Goal: Use online tool/utility: Utilize a website feature to perform a specific function

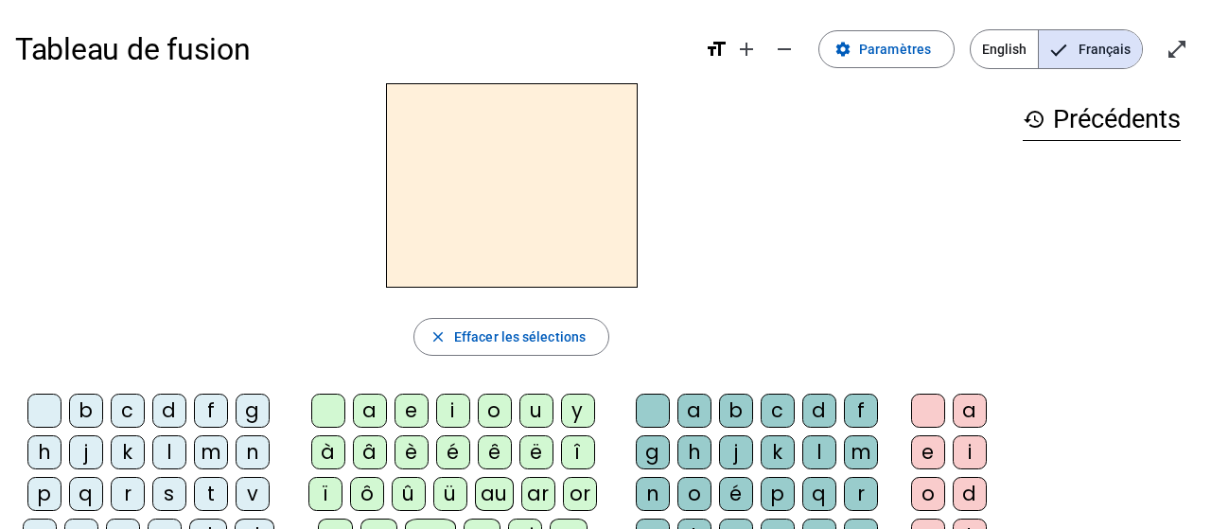
click at [834, 268] on div at bounding box center [511, 185] width 993 height 204
drag, startPoint x: 176, startPoint y: 393, endPoint x: 166, endPoint y: 418, distance: 27.6
click at [168, 417] on div "d" at bounding box center [169, 411] width 34 height 34
click at [535, 408] on div "u" at bounding box center [536, 411] width 34 height 34
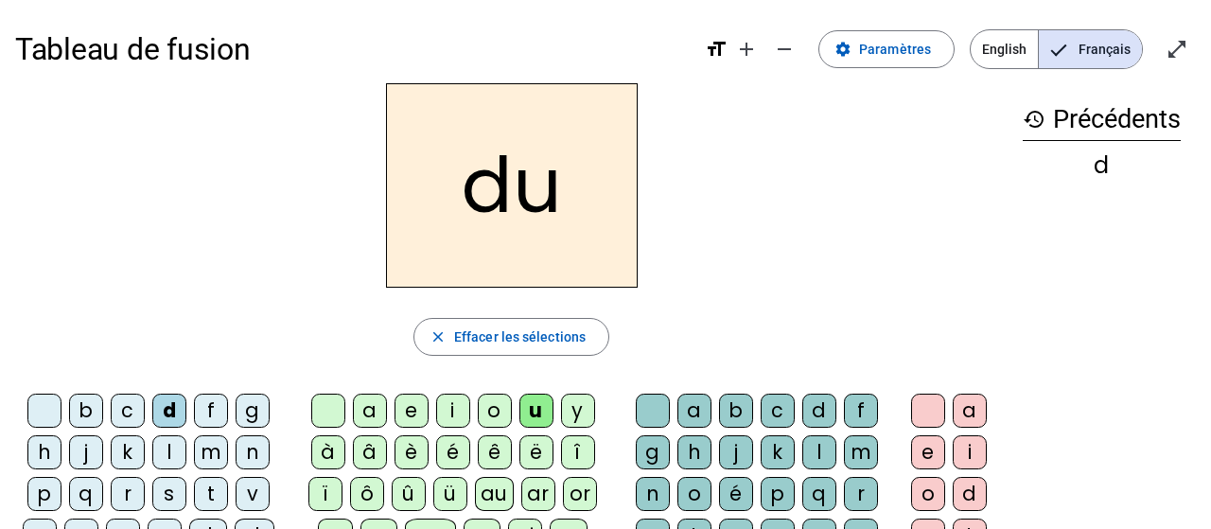
click at [786, 405] on div "c" at bounding box center [778, 411] width 34 height 34
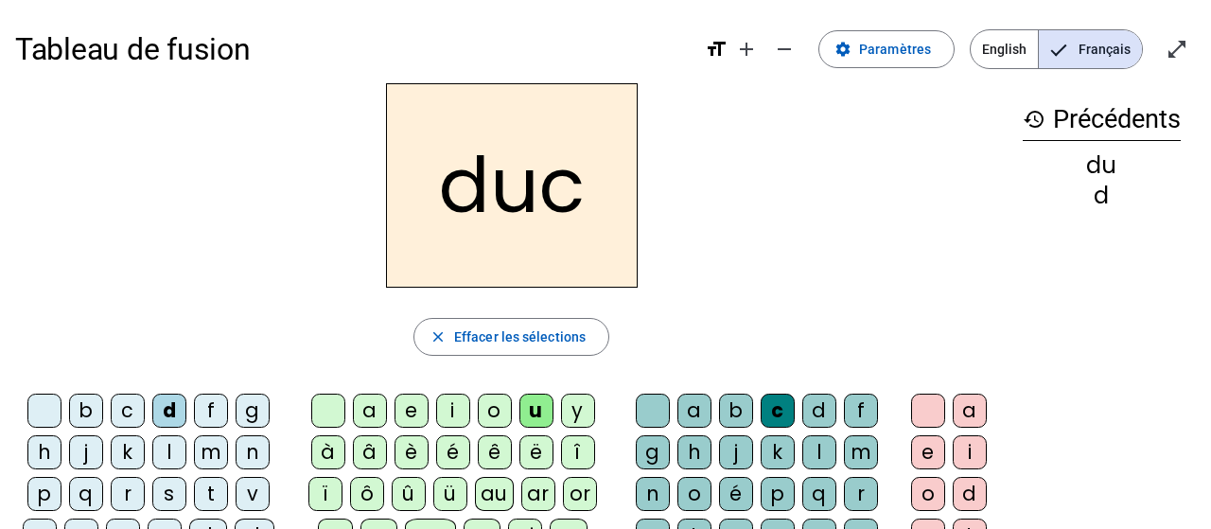
scroll to position [98, 0]
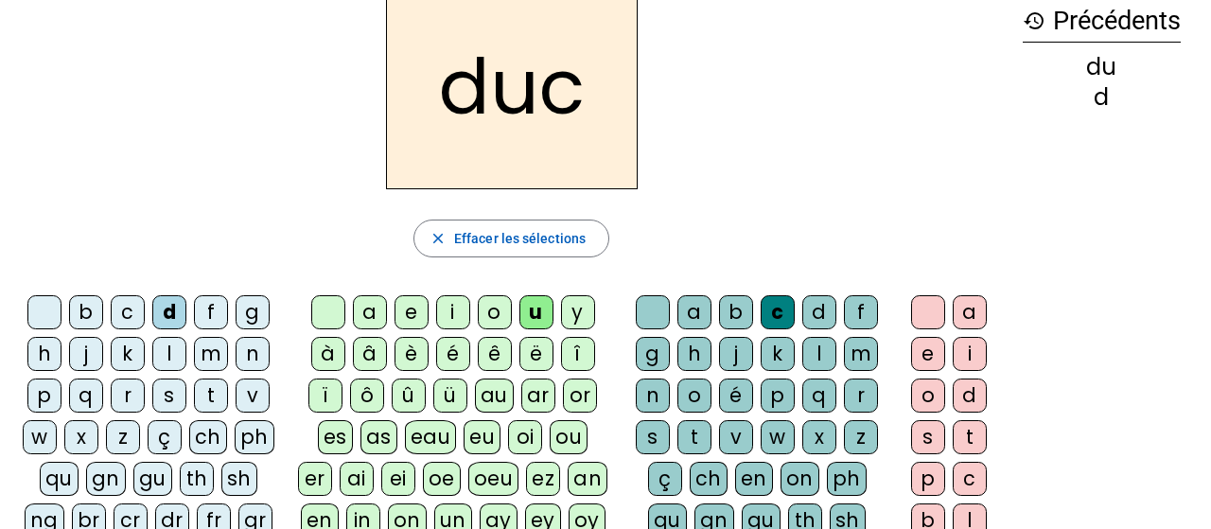
click at [596, 295] on letter-bubble "y" at bounding box center [582, 316] width 42 height 42
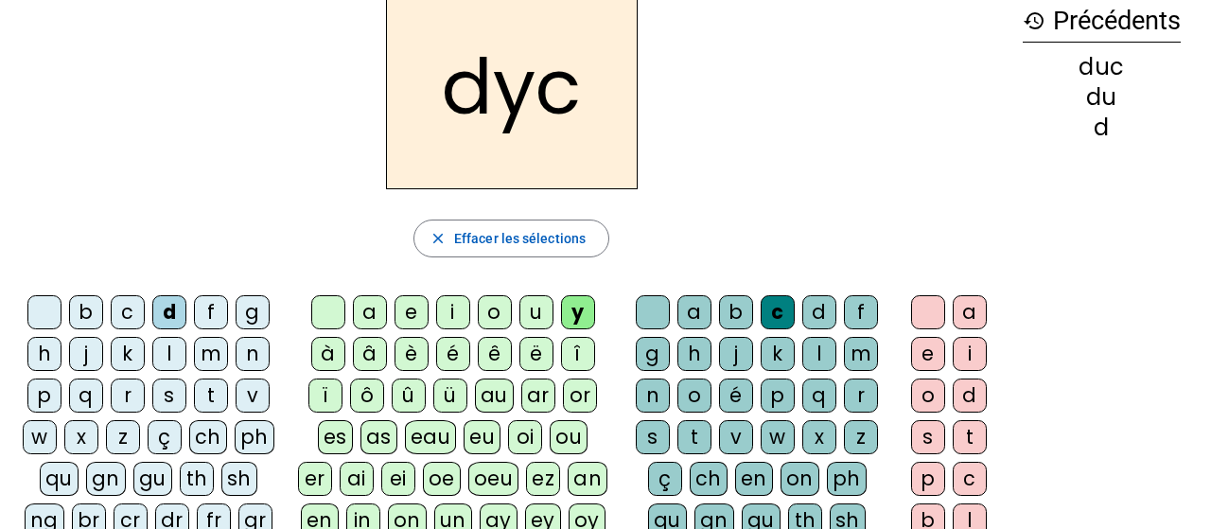
click at [657, 311] on div at bounding box center [653, 312] width 34 height 34
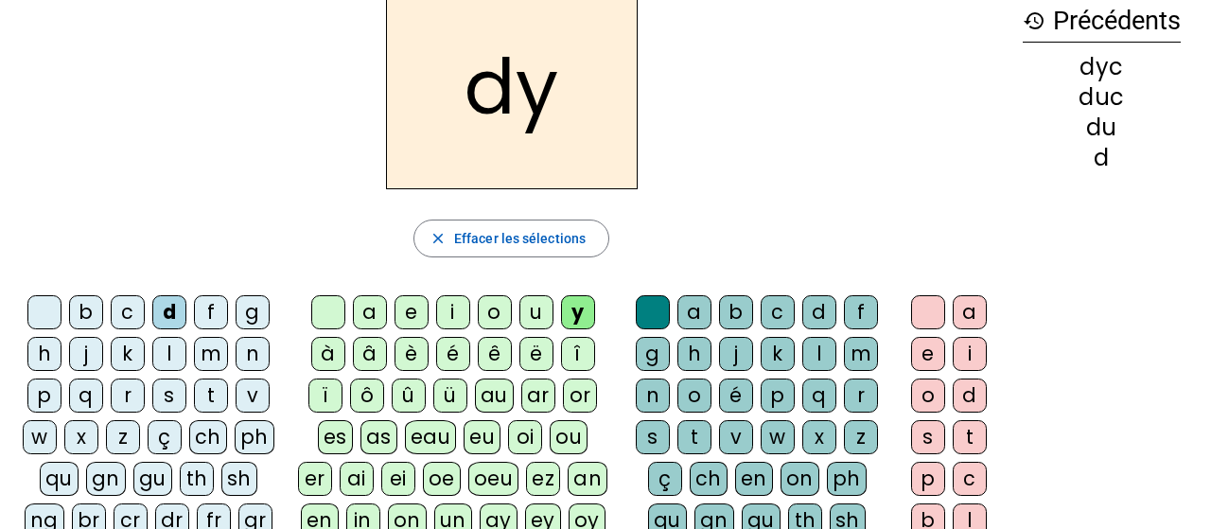
click at [528, 308] on div "u" at bounding box center [536, 312] width 34 height 34
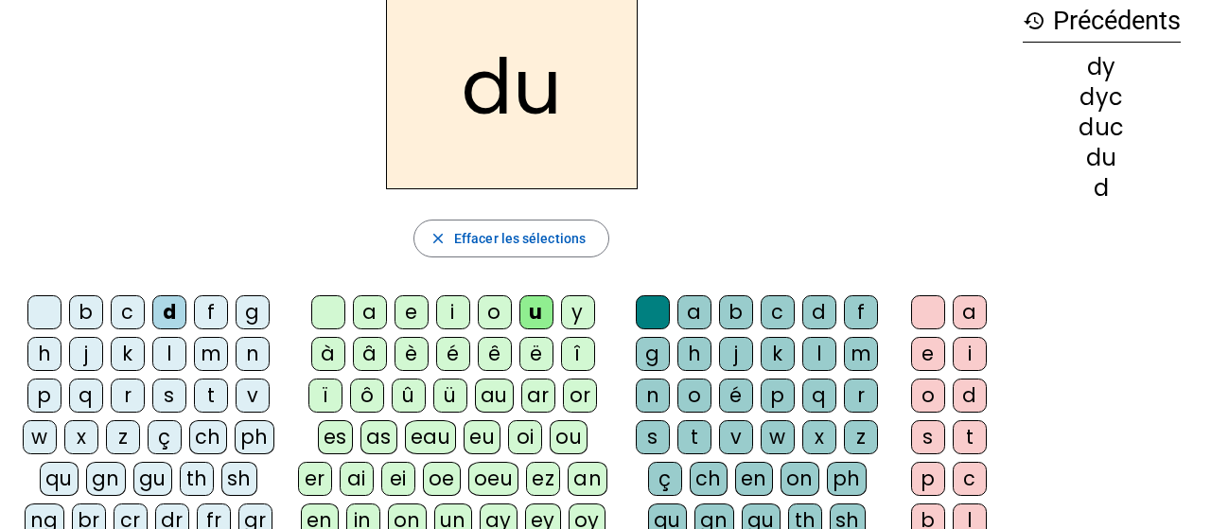
click at [406, 310] on div "e" at bounding box center [412, 312] width 34 height 34
click at [255, 350] on div "n" at bounding box center [253, 354] width 34 height 34
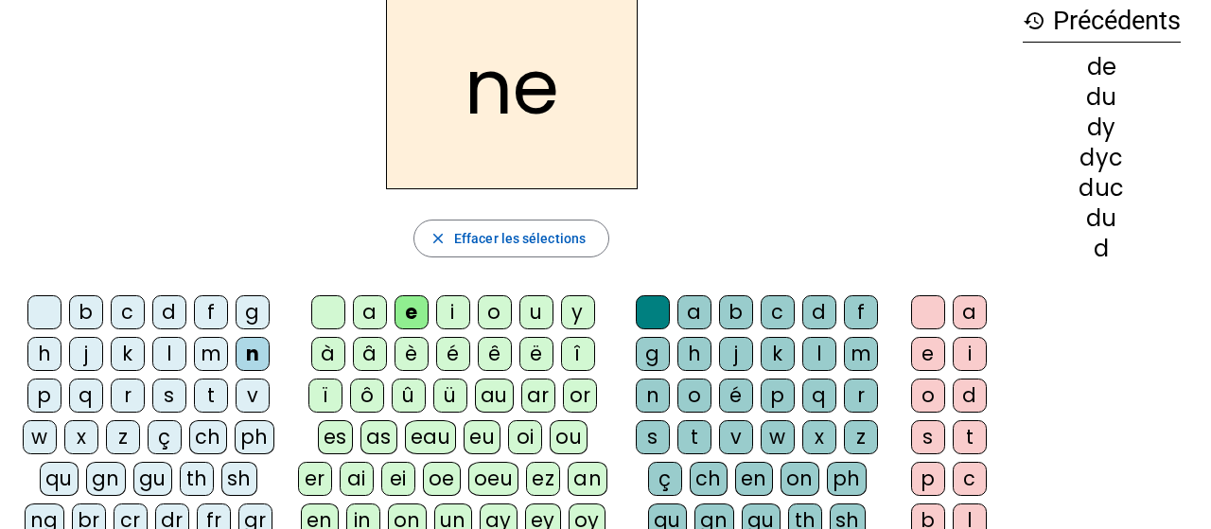
click at [213, 356] on div "m" at bounding box center [211, 354] width 34 height 34
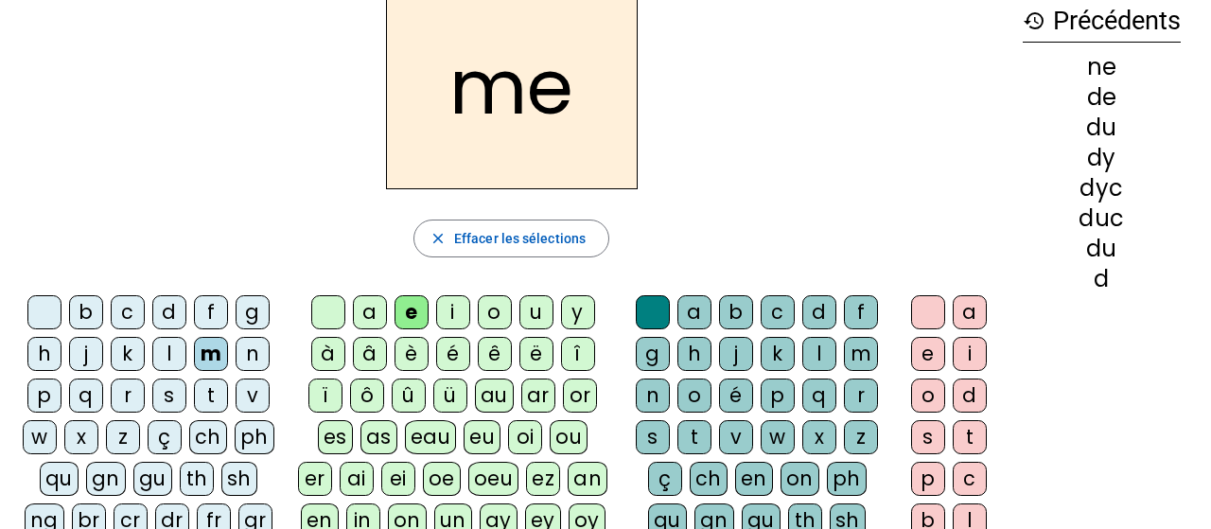
click at [175, 388] on div "s" at bounding box center [169, 395] width 34 height 34
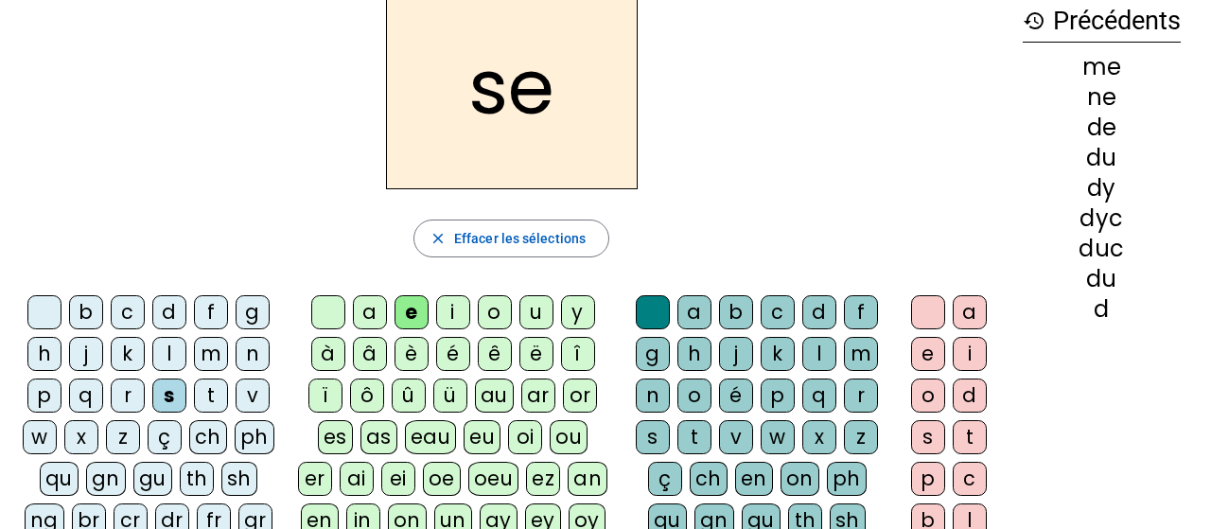
click at [537, 315] on div "u" at bounding box center [536, 312] width 34 height 34
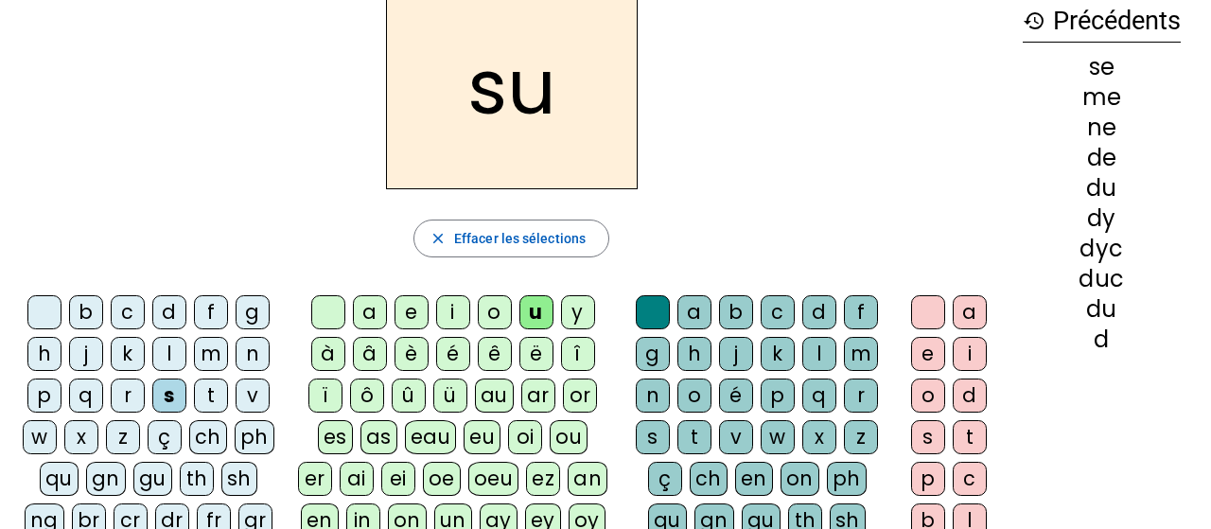
click at [171, 319] on div "d" at bounding box center [169, 312] width 34 height 34
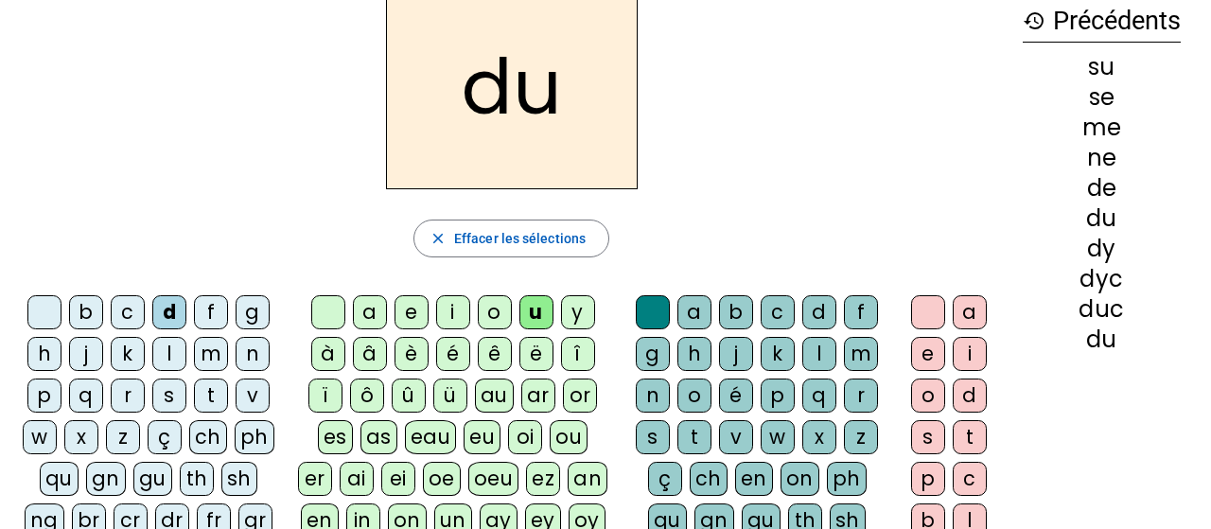
click at [176, 358] on div "l" at bounding box center [169, 354] width 34 height 34
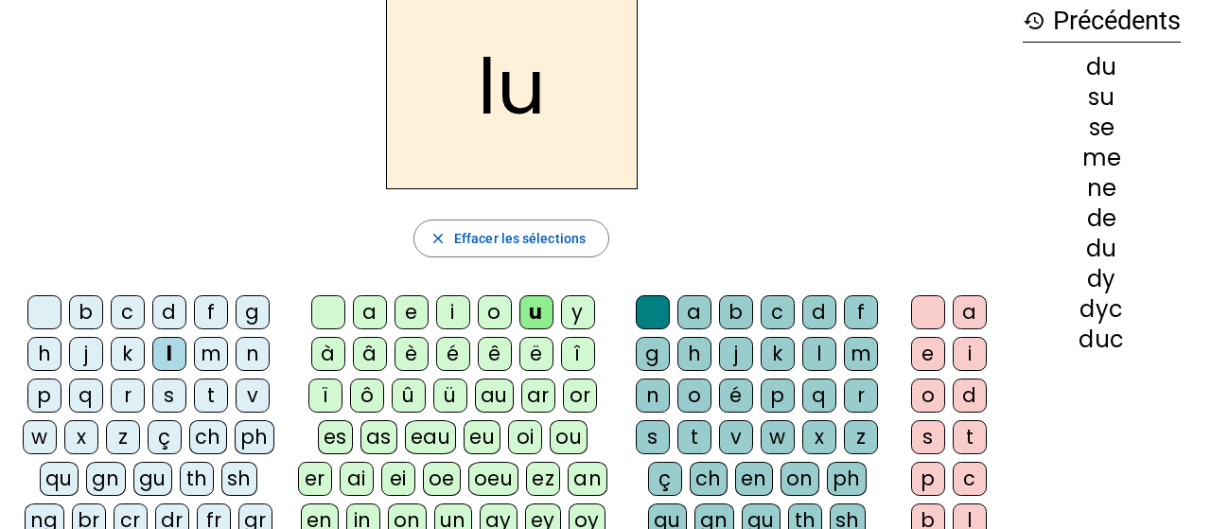
click at [370, 308] on div "a" at bounding box center [370, 312] width 34 height 34
click at [784, 313] on div "c" at bounding box center [778, 312] width 34 height 34
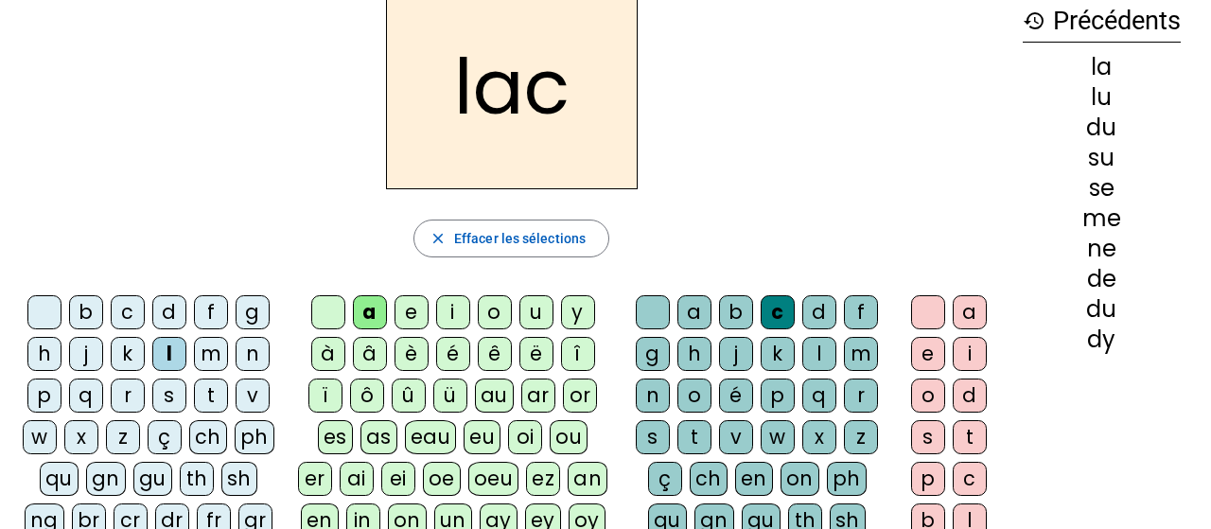
click at [213, 383] on div "t" at bounding box center [211, 395] width 34 height 34
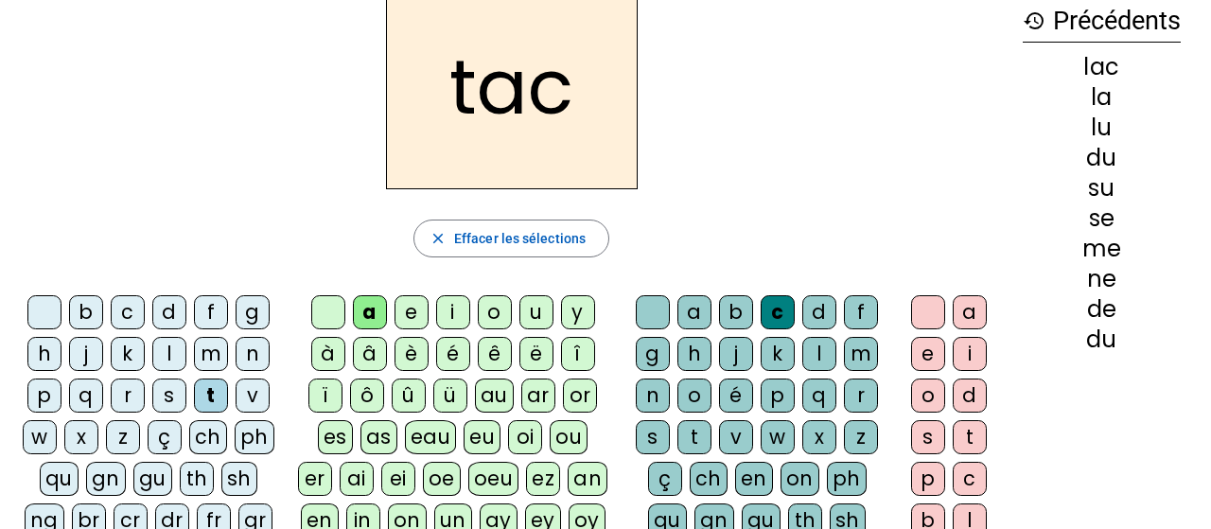
click at [99, 298] on div "b" at bounding box center [86, 312] width 34 height 34
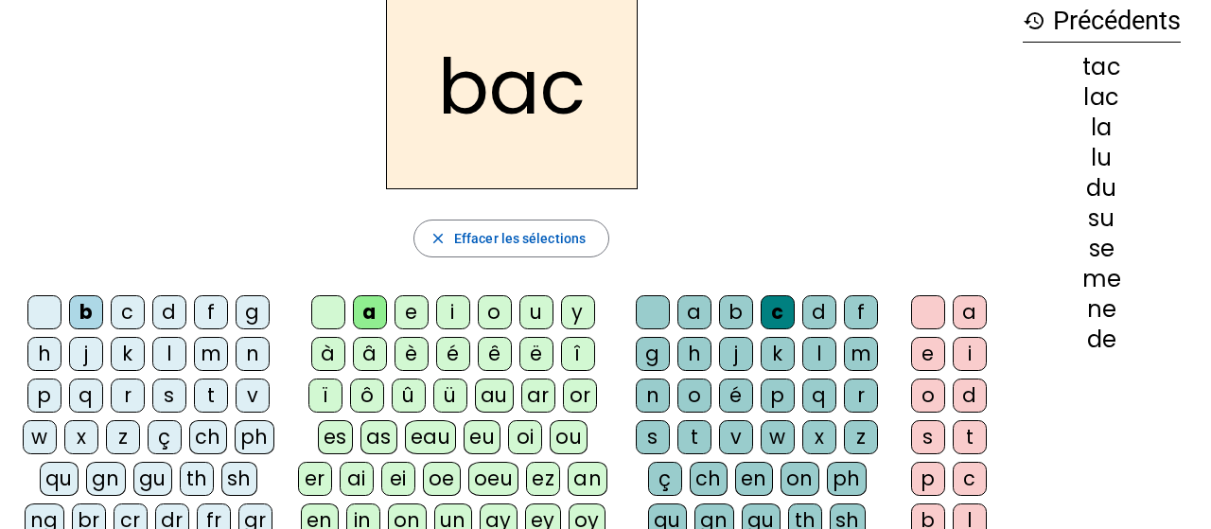
click at [177, 391] on div "s" at bounding box center [169, 395] width 34 height 34
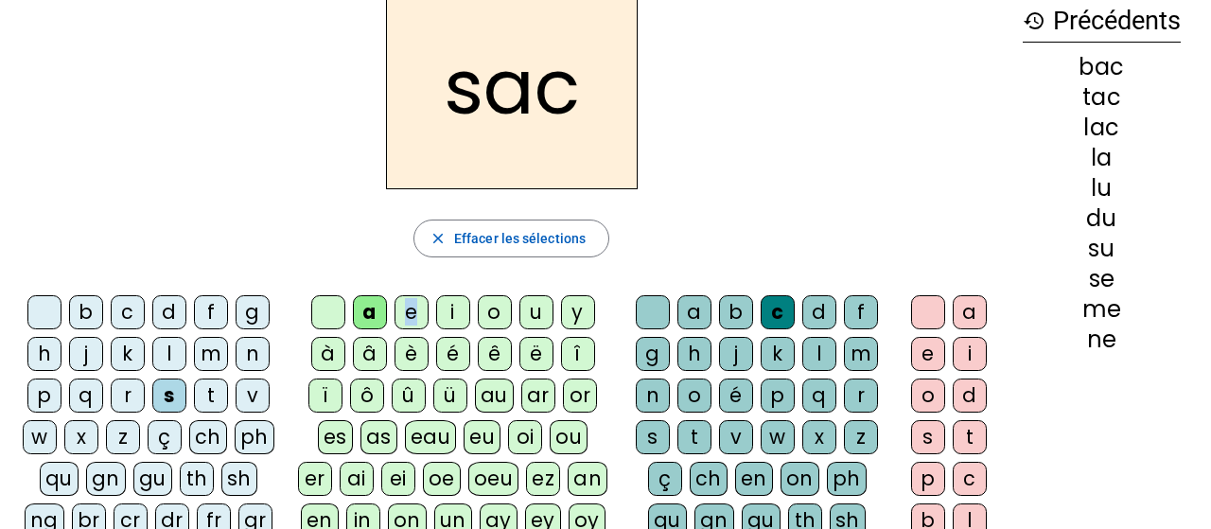
click at [411, 311] on div "e" at bounding box center [412, 312] width 34 height 34
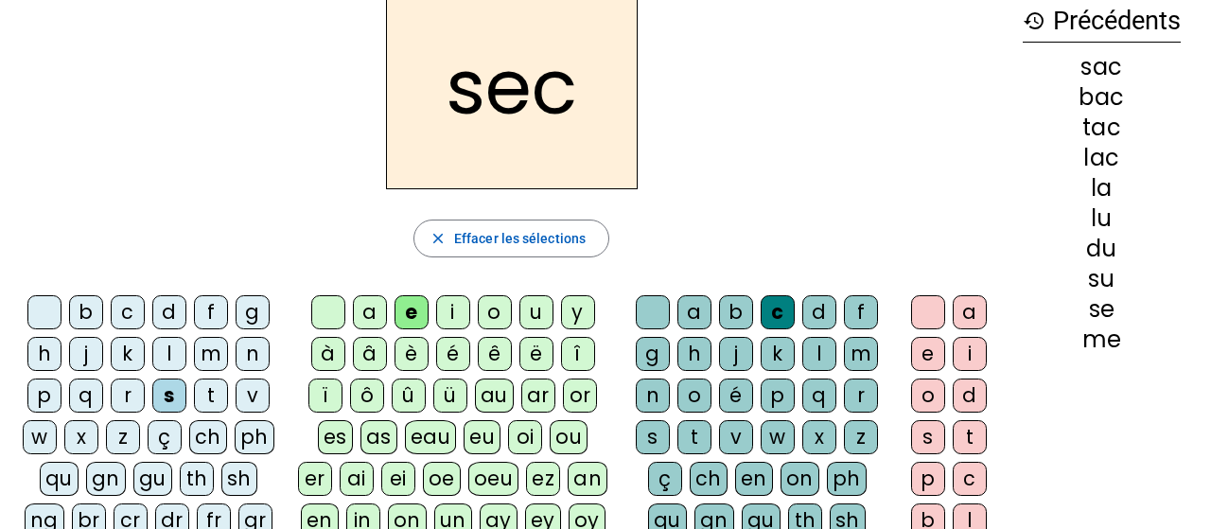
click at [815, 347] on div "l" at bounding box center [819, 354] width 34 height 34
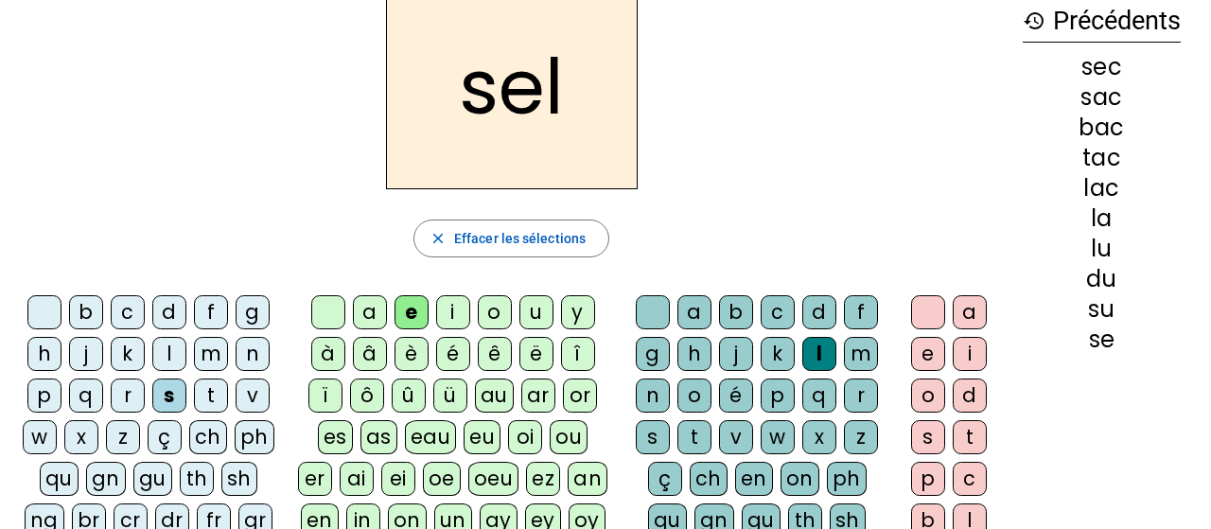
click at [497, 311] on div "o" at bounding box center [495, 312] width 34 height 34
